Goal: Find specific page/section: Find specific page/section

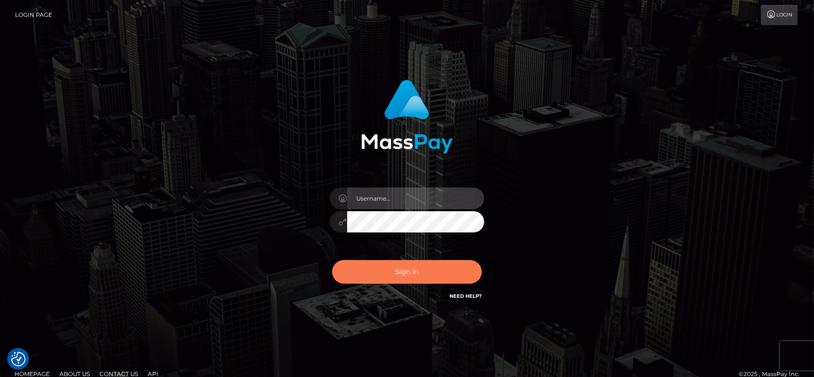
type input "[DOMAIN_NAME]"
click at [427, 267] on button "Sign in" at bounding box center [407, 272] width 150 height 24
type input "[DOMAIN_NAME]"
click at [394, 278] on button "Sign in" at bounding box center [407, 272] width 150 height 24
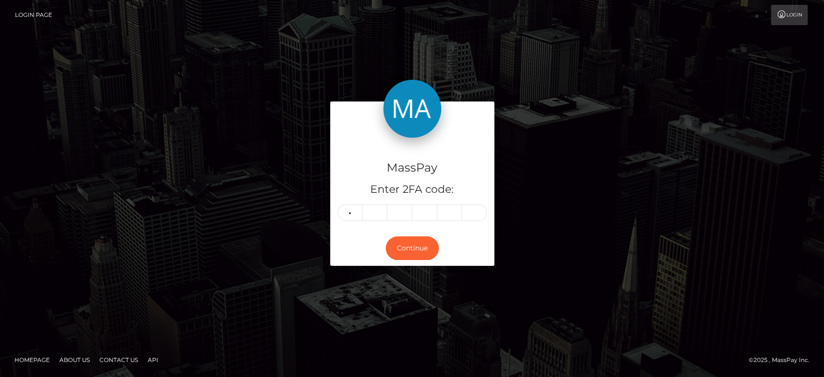
type input "3"
type input "7"
type input "0"
type input "2"
type input "4"
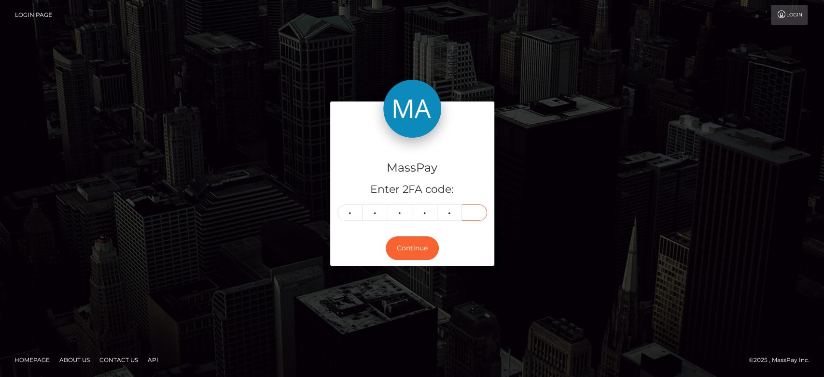
type input "1"
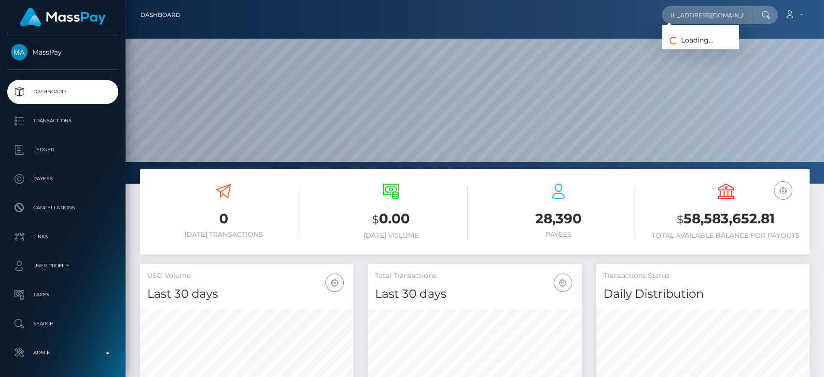
scroll to position [170, 213]
type input "valentinarizzoli42@gmail.com"
click at [714, 45] on link "VALENTINA RIZZOLI" at bounding box center [700, 50] width 77 height 18
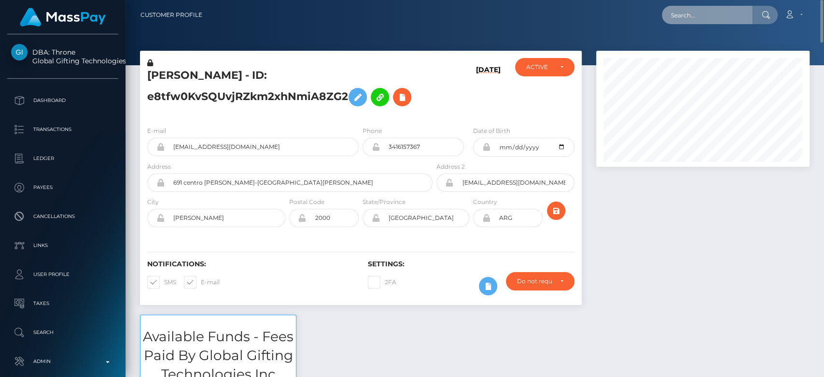
click at [707, 9] on input "text" at bounding box center [707, 15] width 91 height 18
paste input "valentinarizzoli00@icloud.com"
type input "valentinarizzoli00@icloud.com"
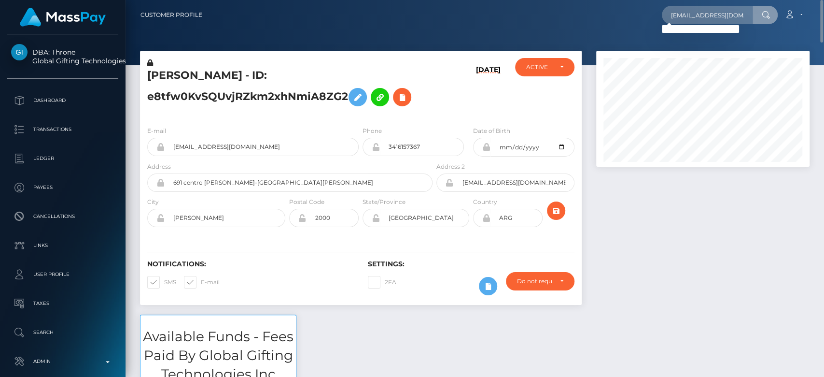
click at [668, 176] on div at bounding box center [703, 183] width 228 height 264
click at [701, 17] on input "valentinarizzoli00@icloud.com" at bounding box center [707, 15] width 91 height 18
click at [696, 187] on div at bounding box center [703, 183] width 228 height 264
click at [715, 7] on input "text" at bounding box center [707, 15] width 91 height 18
paste input "[EMAIL_ADDRESS][DOMAIN_NAME]"
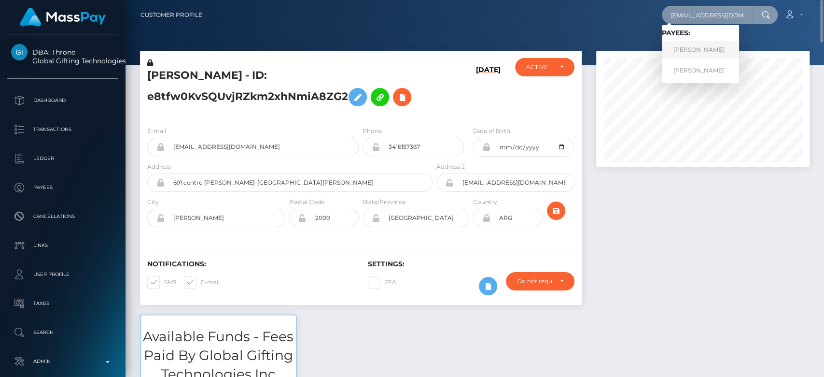
type input "[EMAIL_ADDRESS][DOMAIN_NAME]"
click at [705, 46] on link "Jocelynn Rodriguez" at bounding box center [700, 50] width 77 height 18
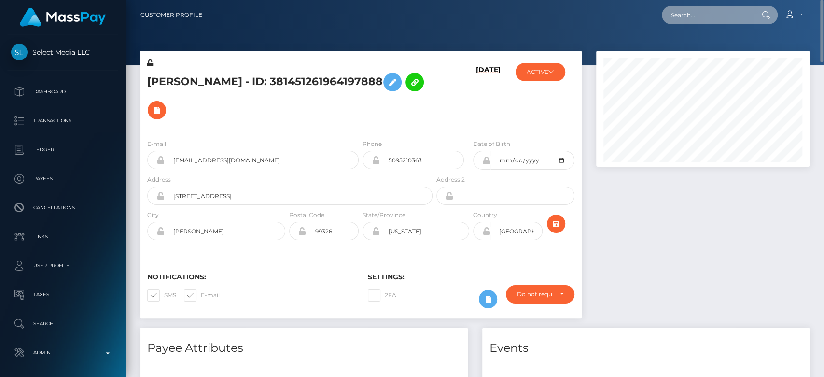
click at [723, 7] on input "text" at bounding box center [707, 15] width 91 height 18
paste input "[PERSON_NAME][EMAIL_ADDRESS][DOMAIN_NAME]"
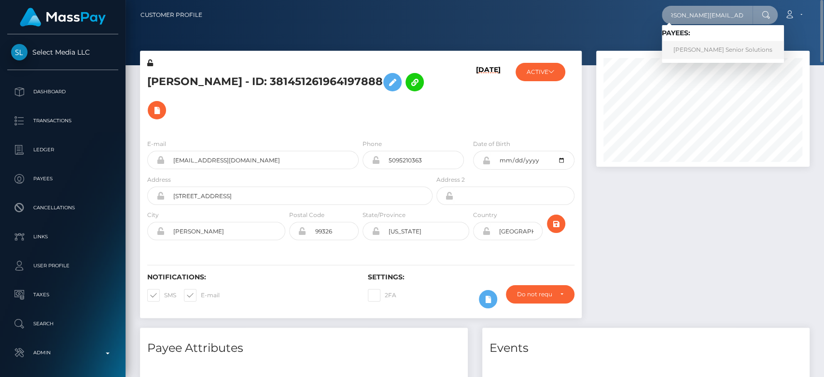
type input "[PERSON_NAME][EMAIL_ADDRESS][DOMAIN_NAME]"
click at [692, 48] on link "Clarke Senior Solutions" at bounding box center [723, 50] width 122 height 18
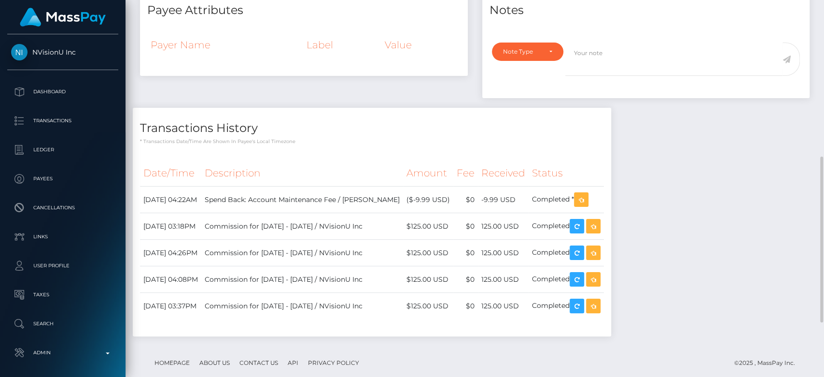
scroll to position [481, 0]
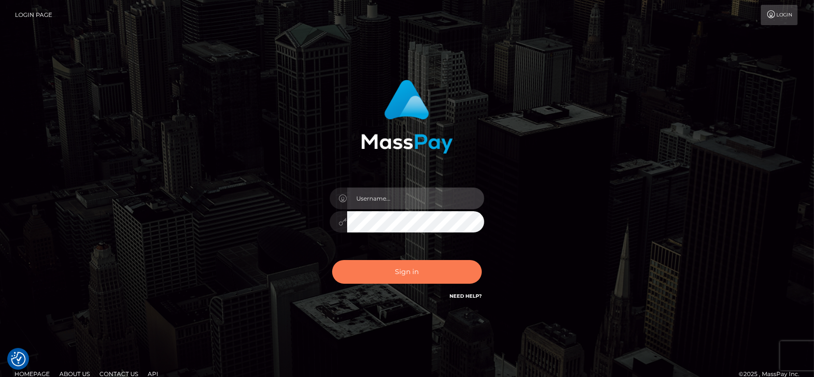
type input "fr.es"
click at [377, 272] on button "Sign in" at bounding box center [407, 272] width 150 height 24
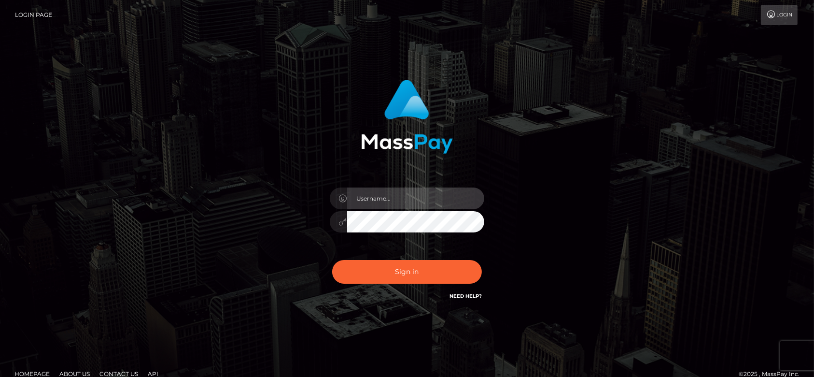
type input "[DOMAIN_NAME]"
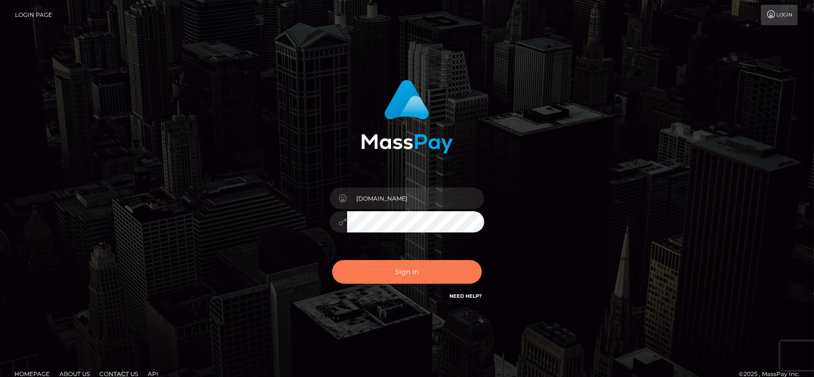
click at [417, 276] on button "Sign in" at bounding box center [407, 272] width 150 height 24
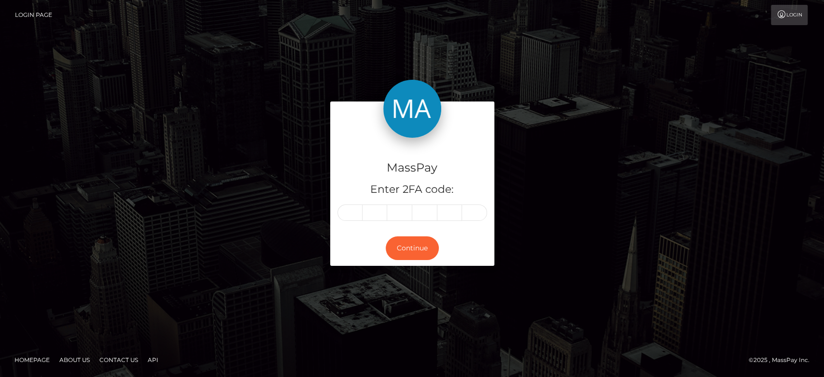
click at [344, 212] on input "text" at bounding box center [350, 212] width 25 height 16
type input "1"
type input "0"
type input "2"
type input "3"
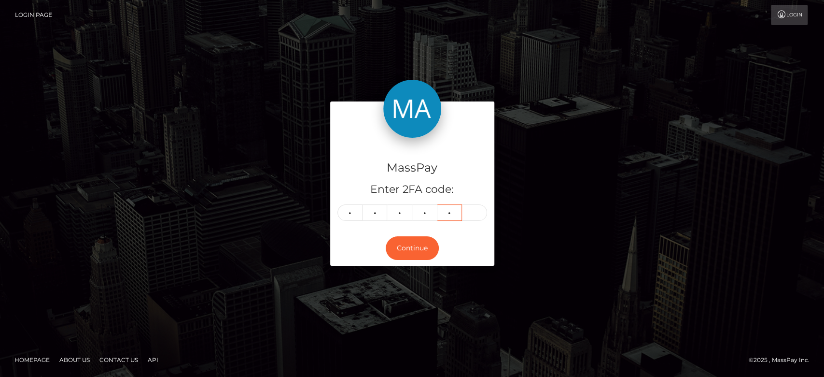
type input "2"
type input "5"
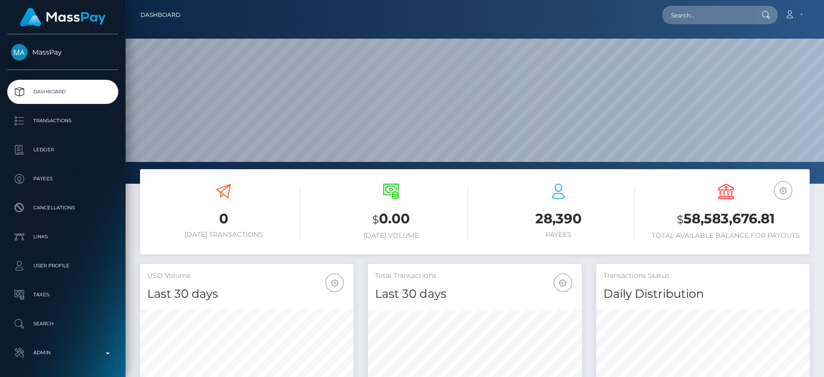
scroll to position [170, 213]
click at [683, 21] on input "text" at bounding box center [707, 15] width 91 height 18
paste input "skylahraefox@gmail.com"
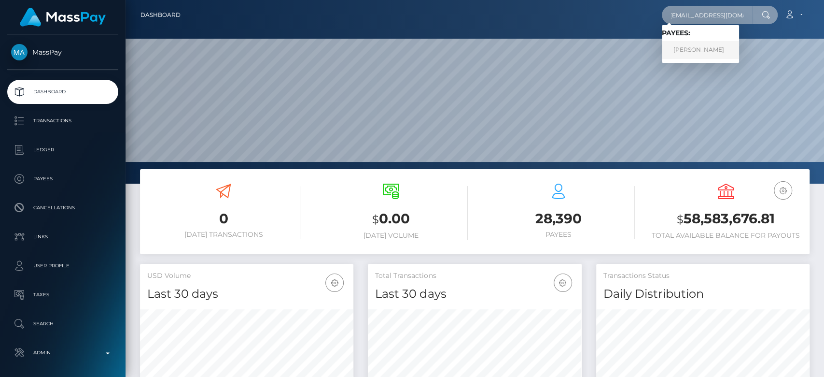
type input "skylahraefox@gmail.com"
click at [685, 52] on link "SKYLAH RAE FOX" at bounding box center [700, 50] width 77 height 18
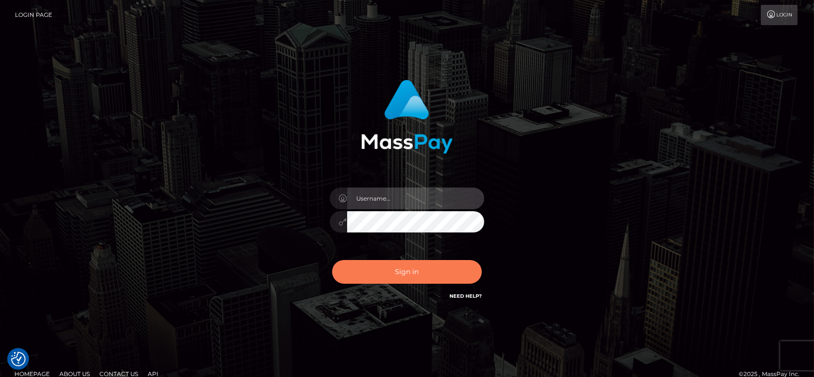
type input "[DOMAIN_NAME]"
click at [418, 270] on button "Sign in" at bounding box center [407, 272] width 150 height 24
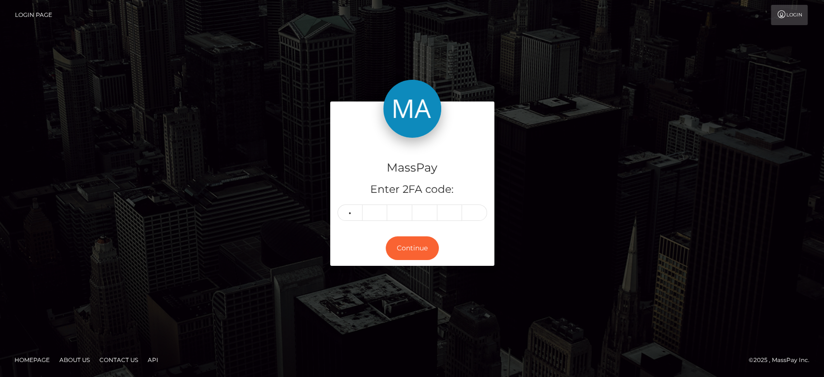
type input "8"
type input "6"
type input "3"
type input "4"
type input "7"
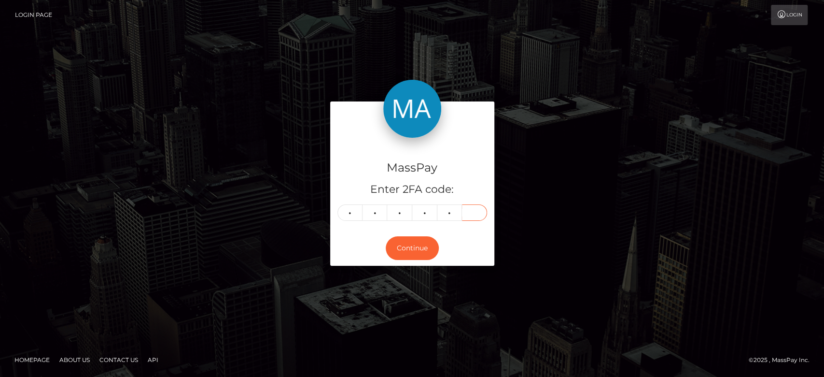
type input "4"
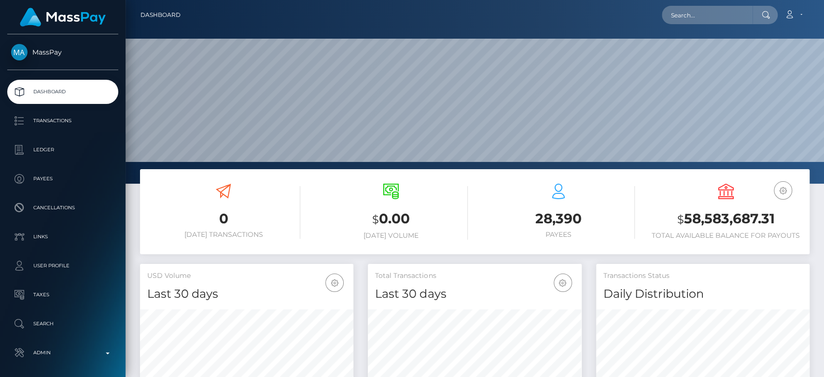
scroll to position [170, 213]
click at [706, 18] on input "text" at bounding box center [707, 15] width 91 height 18
paste input "damarisachieng06@gmail.com"
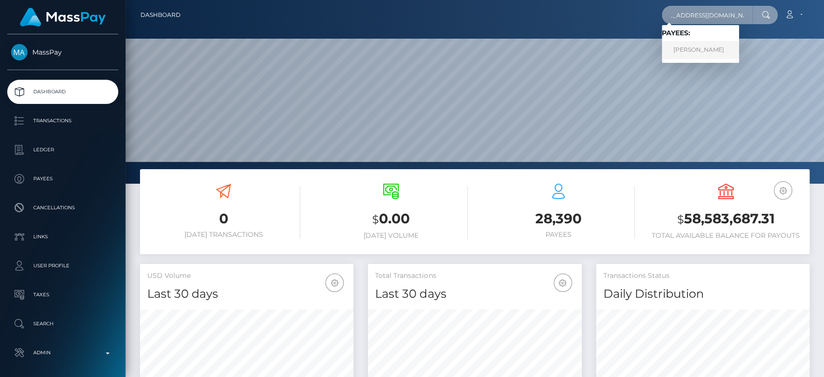
type input "damarisachieng06@gmail.com"
click at [711, 53] on link "Damaris Achieng Odera" at bounding box center [700, 50] width 77 height 18
